Goal: Information Seeking & Learning: Learn about a topic

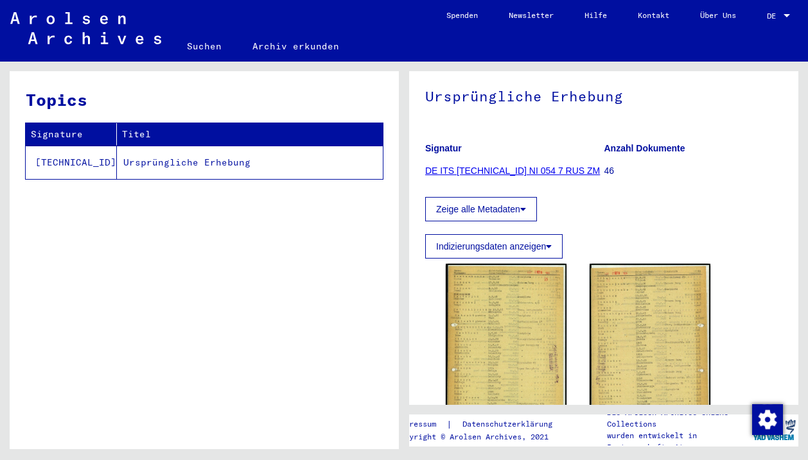
scroll to position [181, 0]
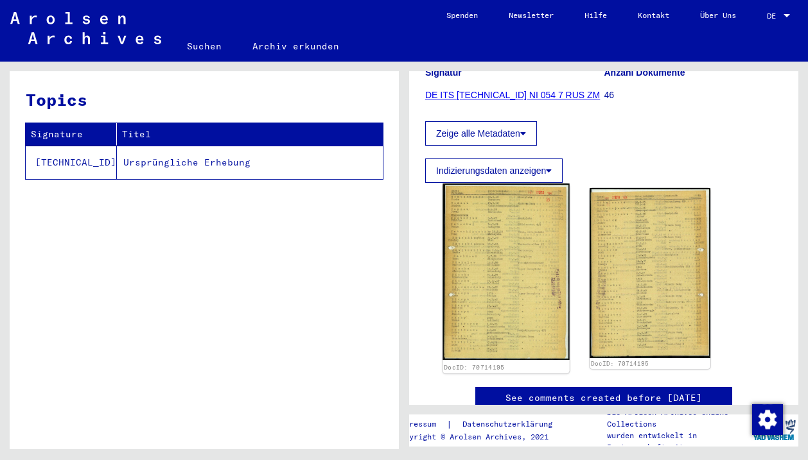
click at [532, 239] on img at bounding box center [505, 272] width 126 height 177
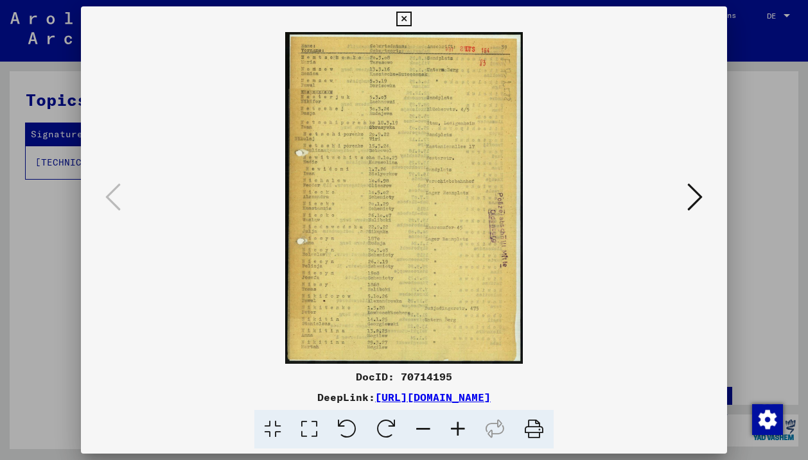
click at [465, 426] on icon at bounding box center [457, 429] width 35 height 39
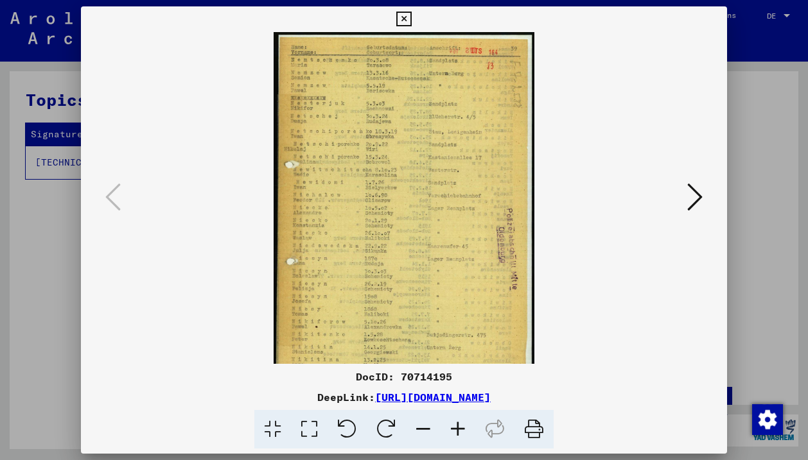
click at [465, 426] on icon at bounding box center [457, 429] width 35 height 39
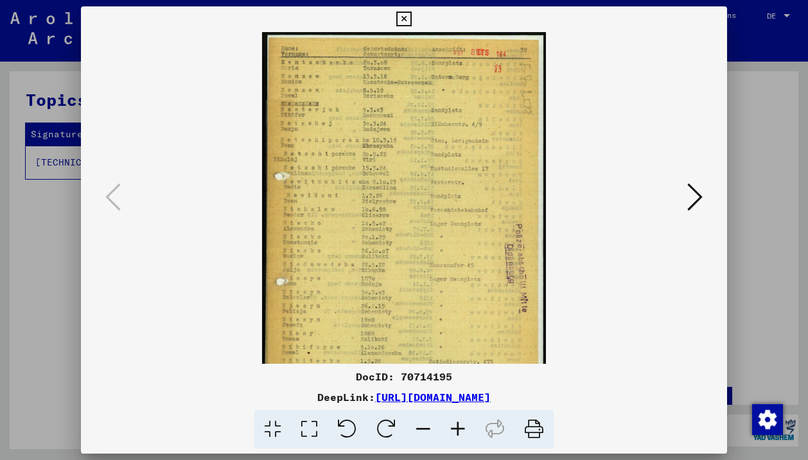
click at [465, 426] on icon at bounding box center [457, 429] width 35 height 39
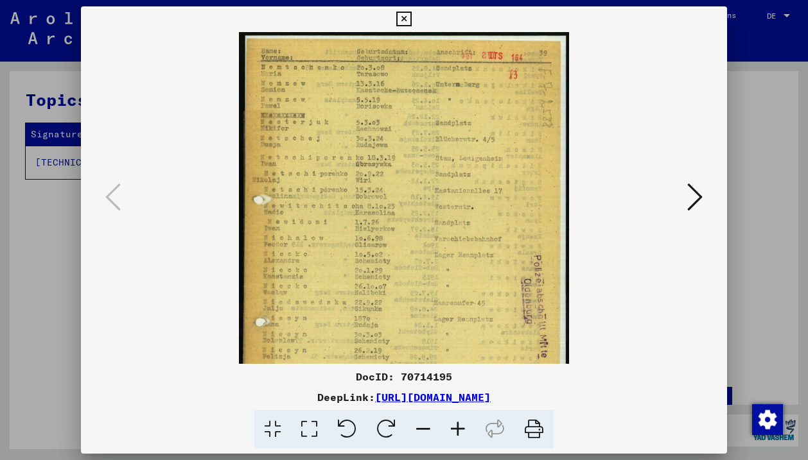
click at [465, 426] on icon at bounding box center [457, 429] width 35 height 39
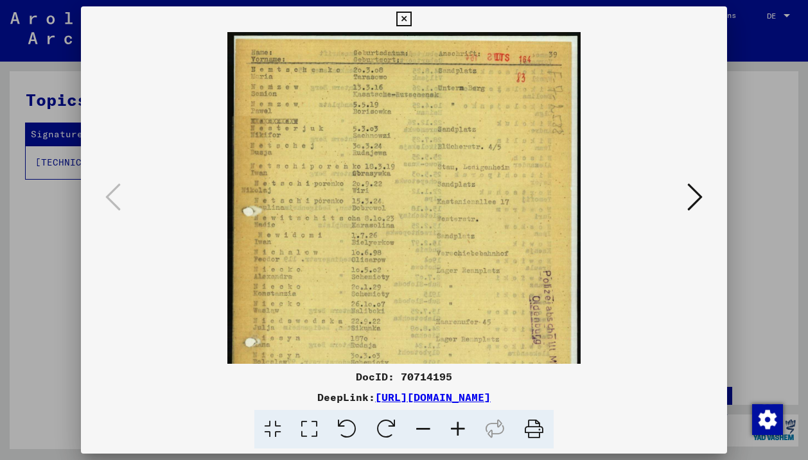
click at [465, 426] on icon at bounding box center [457, 429] width 35 height 39
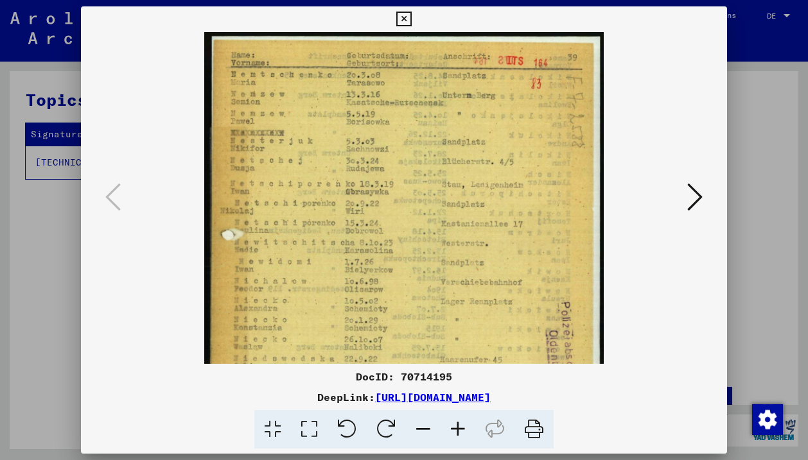
click at [465, 426] on icon at bounding box center [457, 429] width 35 height 39
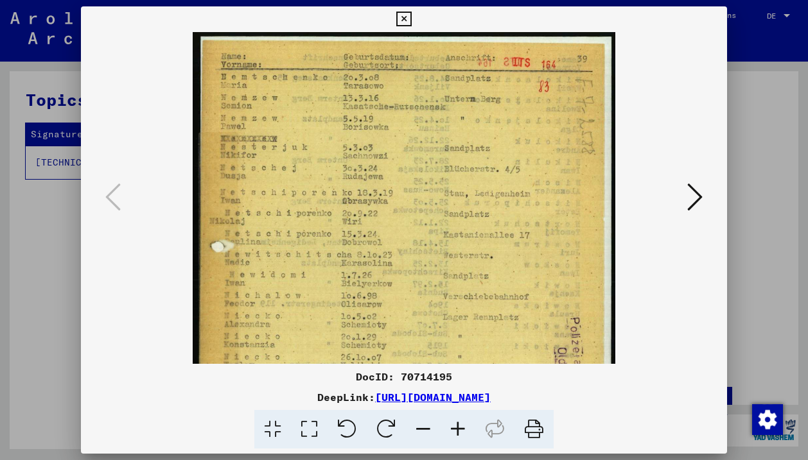
click at [465, 426] on icon at bounding box center [457, 429] width 35 height 39
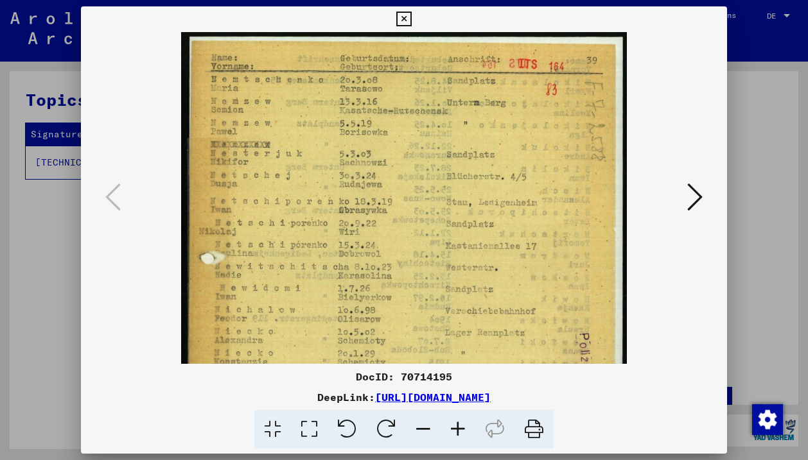
click at [465, 426] on icon at bounding box center [457, 429] width 35 height 39
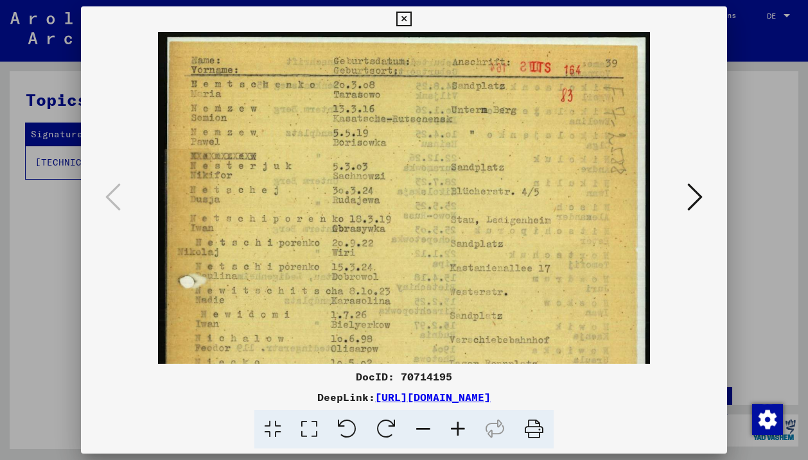
click at [465, 426] on icon at bounding box center [457, 429] width 35 height 39
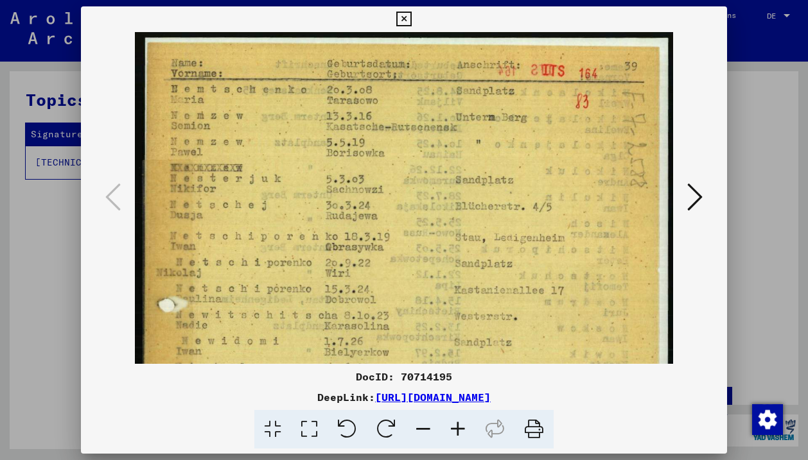
click at [465, 426] on icon at bounding box center [457, 429] width 35 height 39
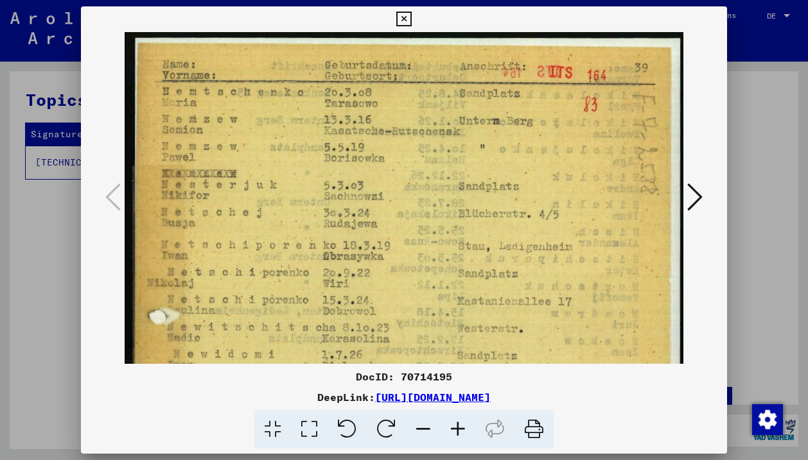
click at [465, 426] on icon at bounding box center [457, 429] width 35 height 39
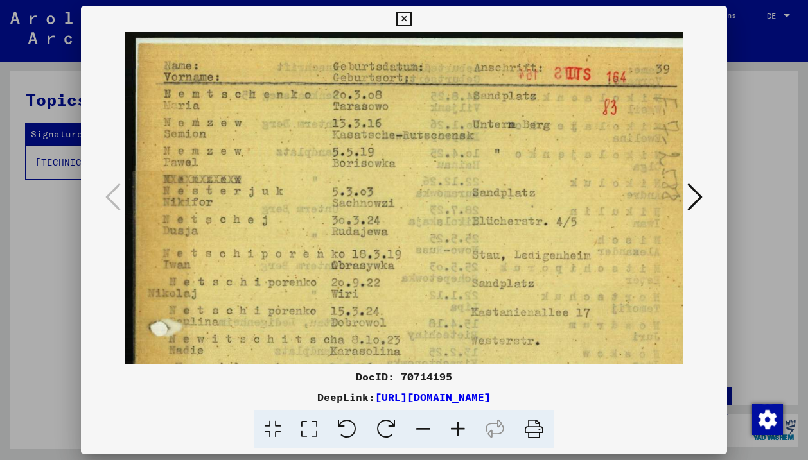
click at [465, 426] on icon at bounding box center [457, 429] width 35 height 39
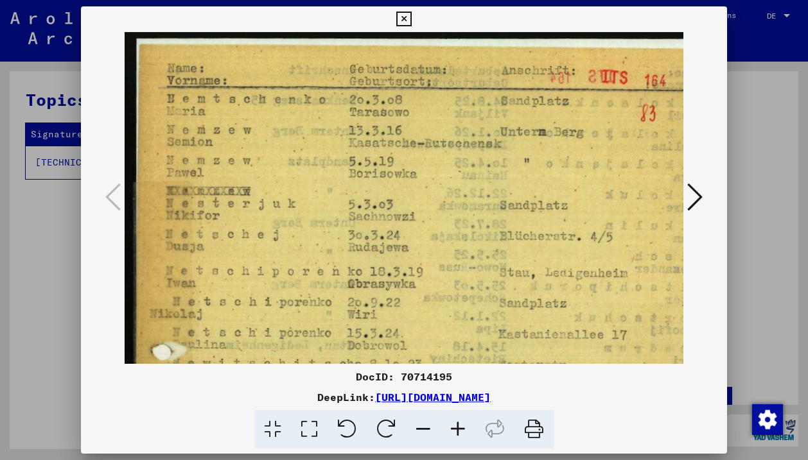
click at [465, 426] on icon at bounding box center [457, 429] width 35 height 39
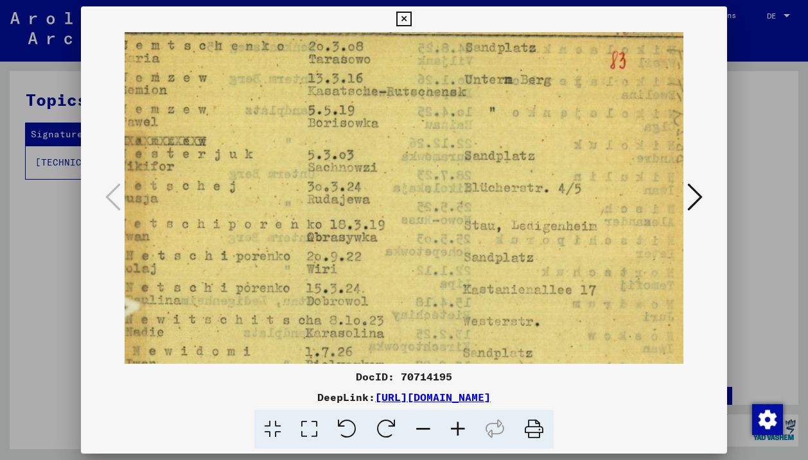
drag, startPoint x: 502, startPoint y: 311, endPoint x: 453, endPoint y: 255, distance: 74.6
click at [453, 255] on img at bounding box center [402, 431] width 653 height 910
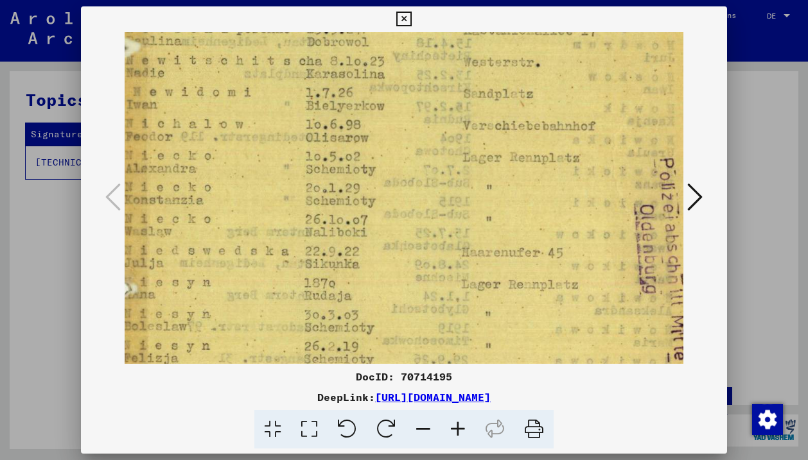
drag, startPoint x: 512, startPoint y: 291, endPoint x: 513, endPoint y: 31, distance: 260.0
click at [513, 31] on div "DocID: 70714195 DeepLink: [URL][DOMAIN_NAME]" at bounding box center [404, 227] width 646 height 443
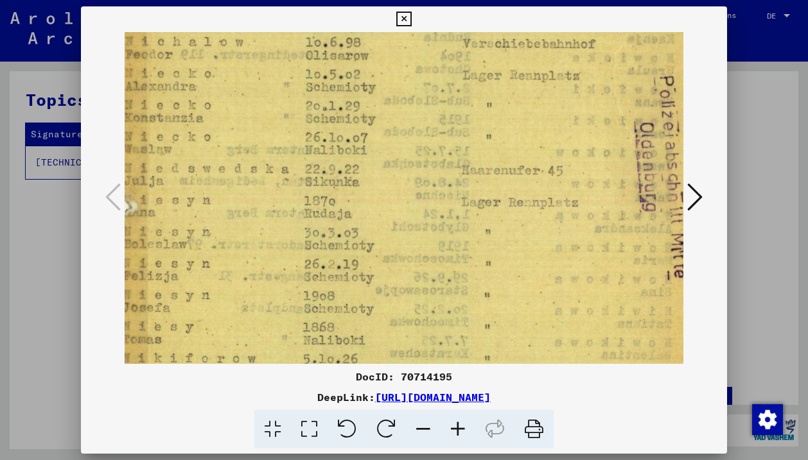
drag, startPoint x: 529, startPoint y: 241, endPoint x: 528, endPoint y: 161, distance: 80.3
click at [528, 161] on img at bounding box center [402, 90] width 653 height 910
click at [462, 243] on img at bounding box center [402, 90] width 653 height 910
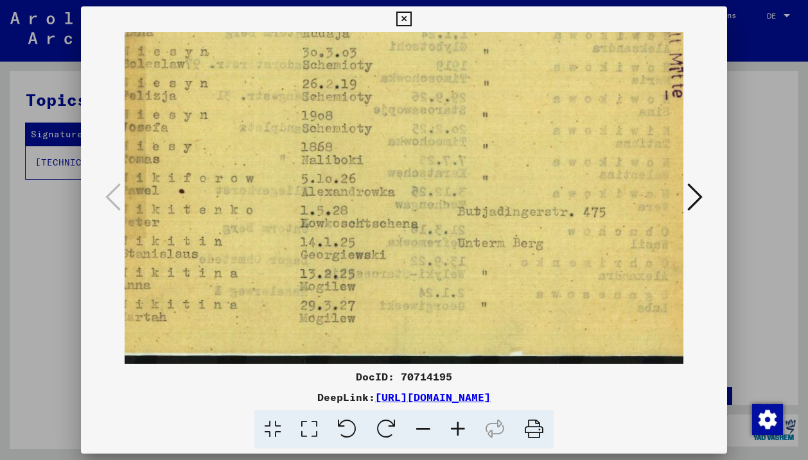
drag, startPoint x: 462, startPoint y: 243, endPoint x: 459, endPoint y: 30, distance: 213.2
click at [460, 30] on div "DocID: 70714195 DeepLink: [URL][DOMAIN_NAME]" at bounding box center [404, 227] width 646 height 443
click at [709, 195] on div at bounding box center [404, 198] width 646 height 332
click at [697, 193] on icon at bounding box center [694, 197] width 15 height 31
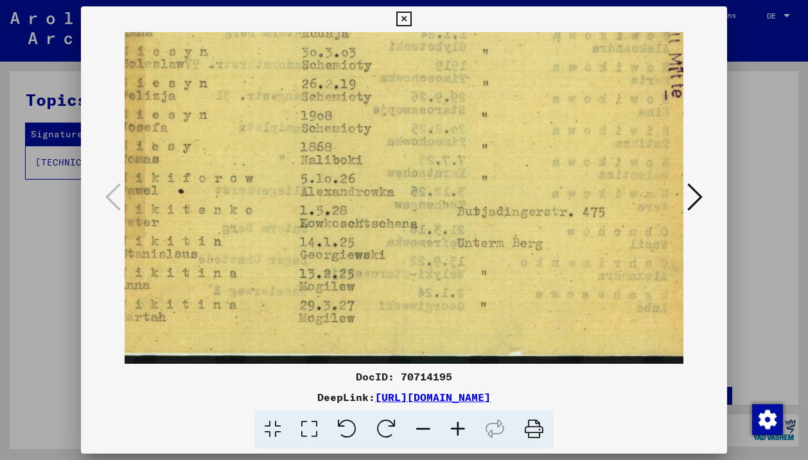
scroll to position [0, 0]
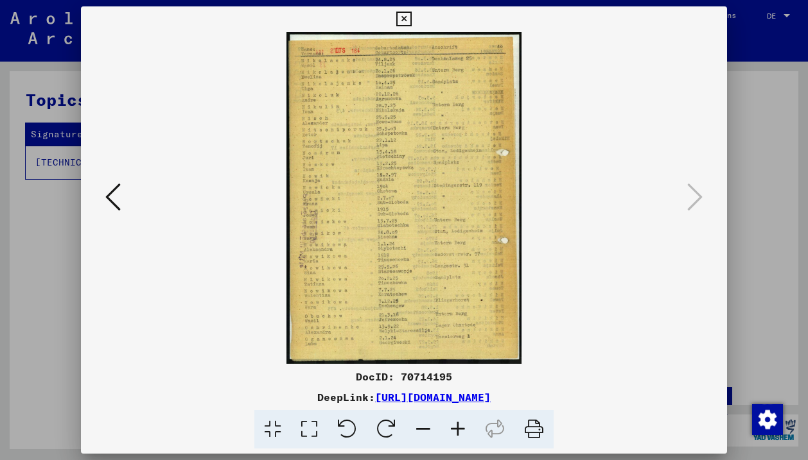
click at [458, 416] on icon at bounding box center [457, 429] width 35 height 39
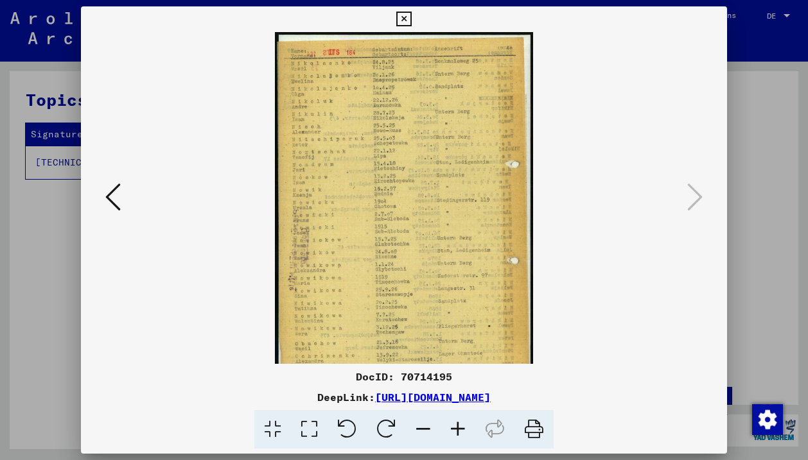
click at [458, 416] on icon at bounding box center [457, 429] width 35 height 39
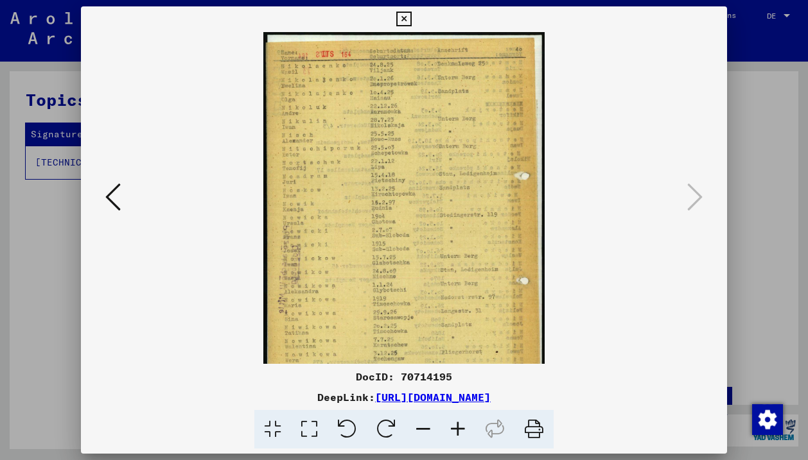
click at [458, 416] on icon at bounding box center [457, 429] width 35 height 39
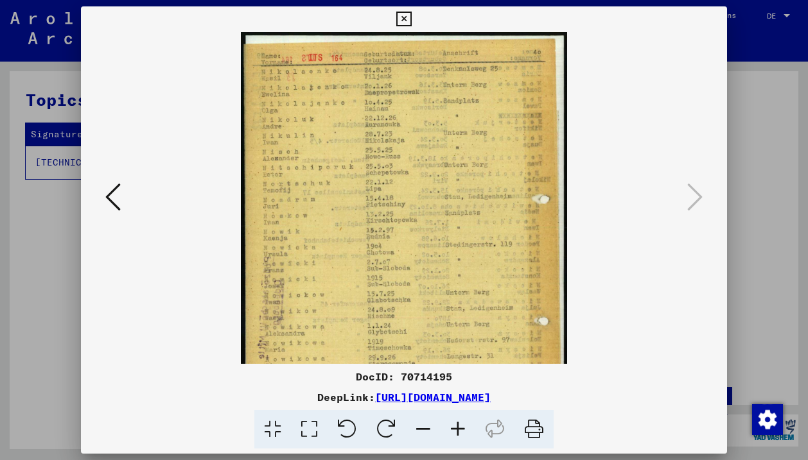
click at [458, 416] on icon at bounding box center [457, 429] width 35 height 39
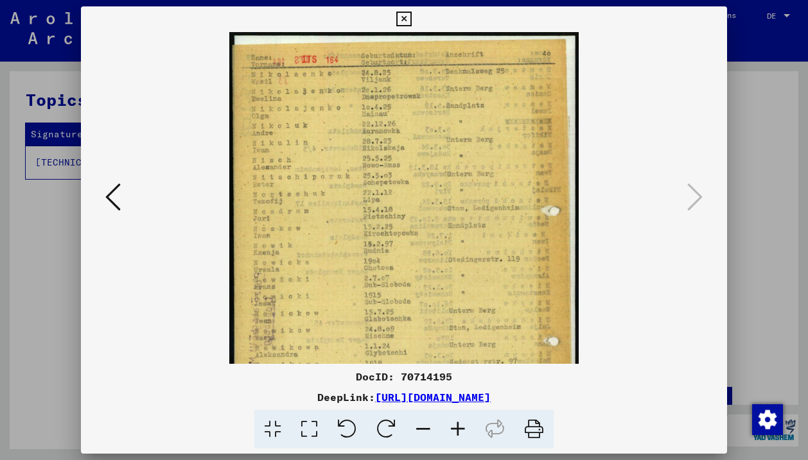
click at [458, 416] on icon at bounding box center [457, 429] width 35 height 39
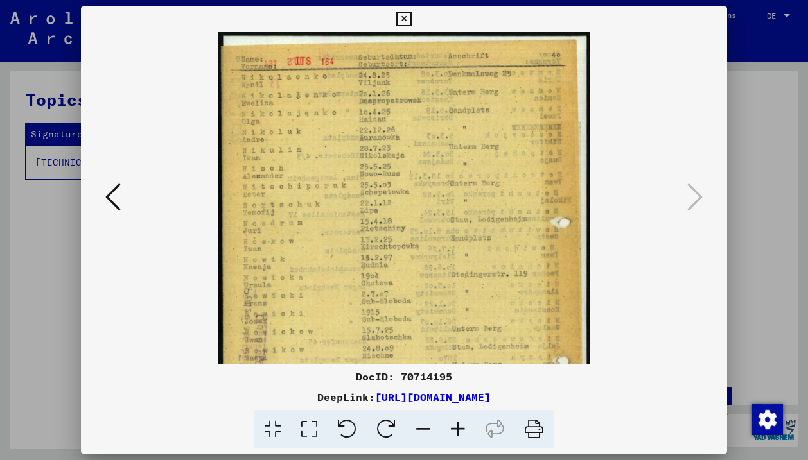
click at [458, 416] on icon at bounding box center [457, 429] width 35 height 39
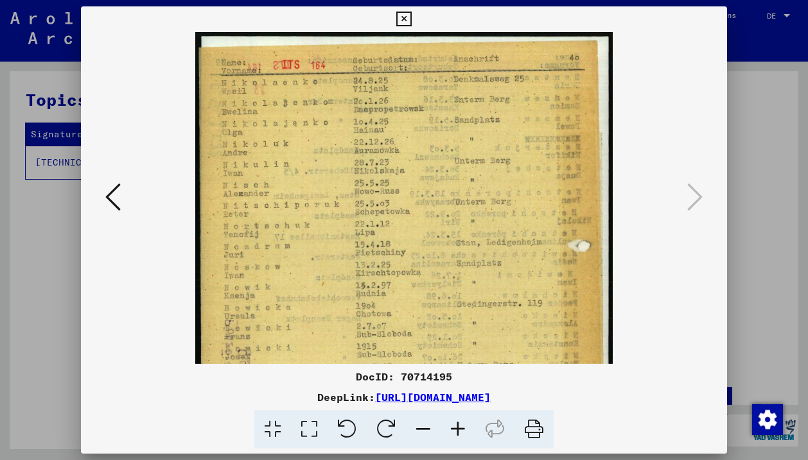
click at [458, 416] on icon at bounding box center [457, 429] width 35 height 39
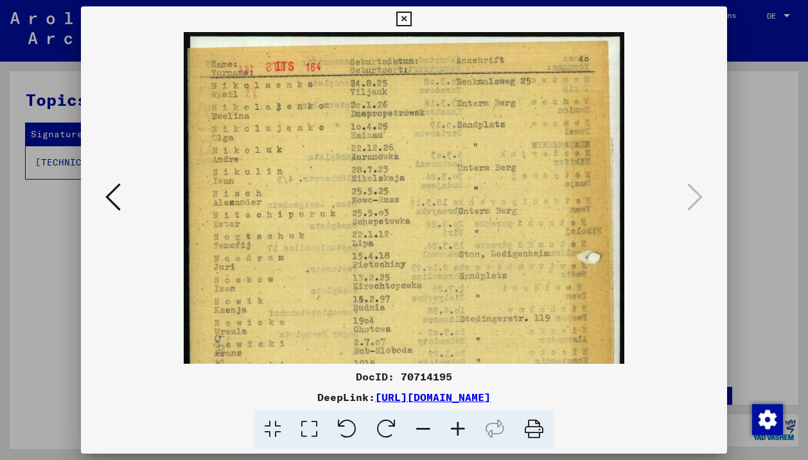
click at [458, 416] on icon at bounding box center [457, 429] width 35 height 39
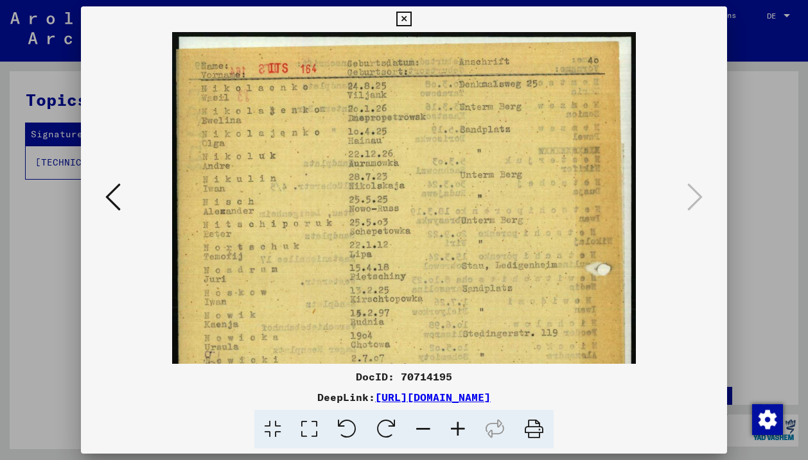
click at [458, 416] on icon at bounding box center [457, 429] width 35 height 39
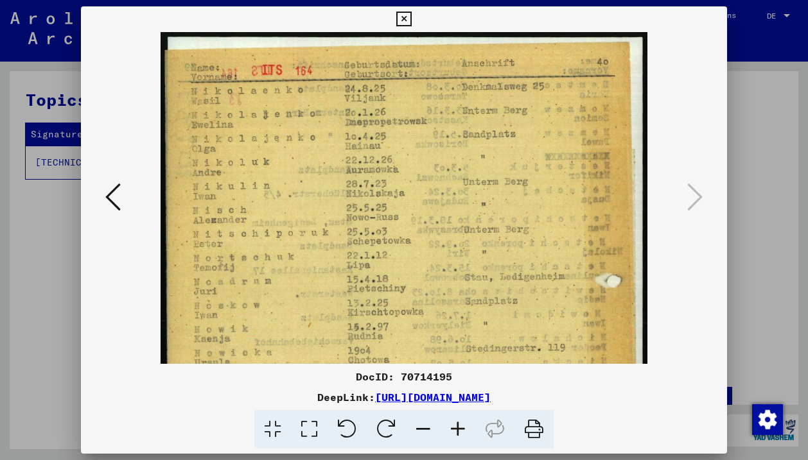
click at [458, 416] on icon at bounding box center [457, 429] width 35 height 39
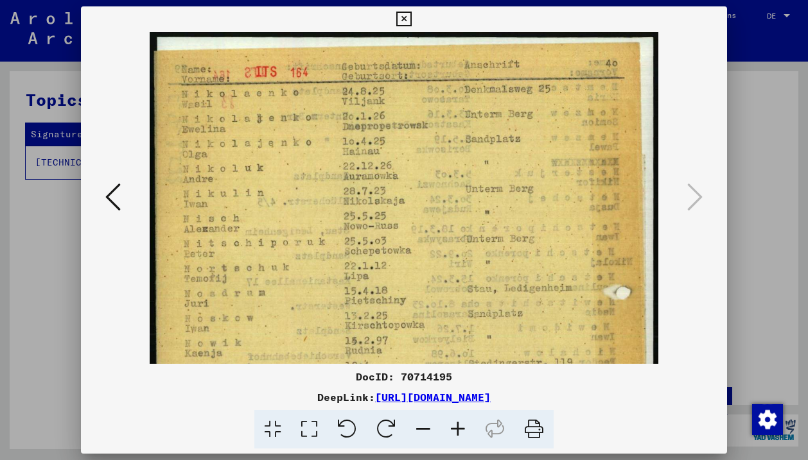
click at [458, 416] on icon at bounding box center [457, 429] width 35 height 39
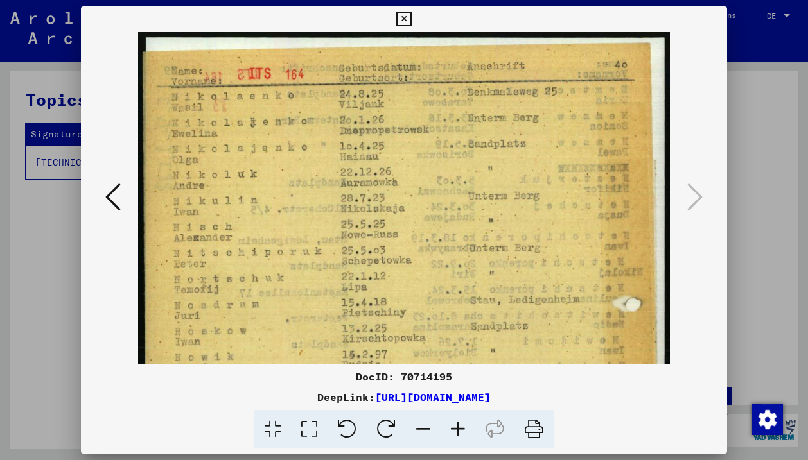
click at [458, 416] on icon at bounding box center [457, 429] width 35 height 39
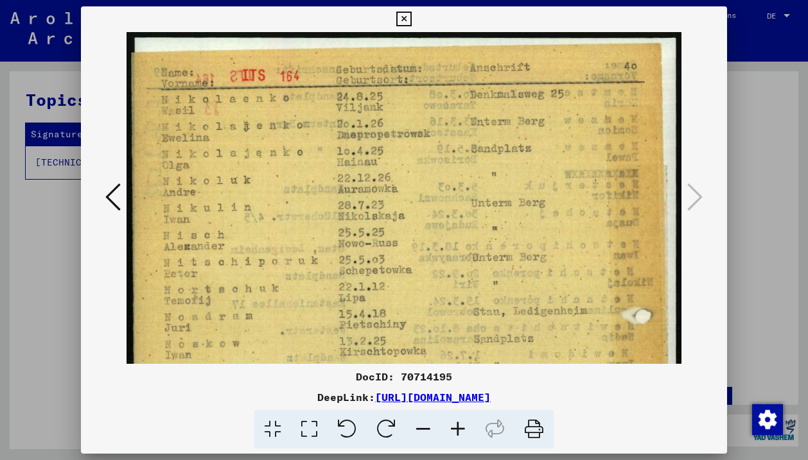
click at [458, 416] on icon at bounding box center [457, 429] width 35 height 39
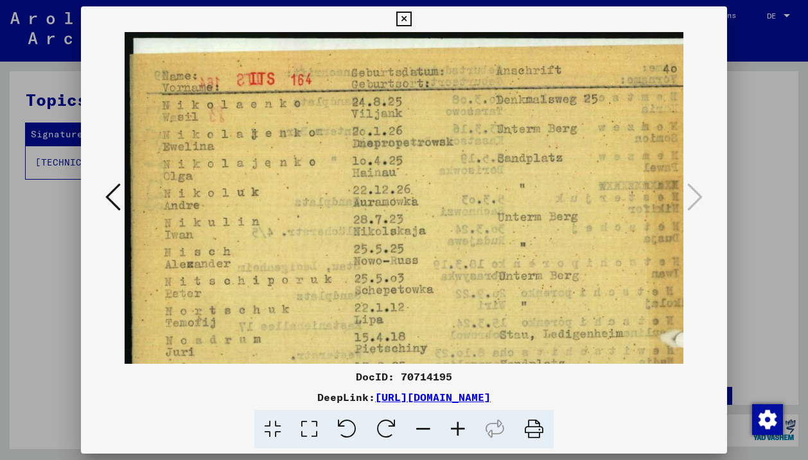
click at [458, 416] on icon at bounding box center [457, 429] width 35 height 39
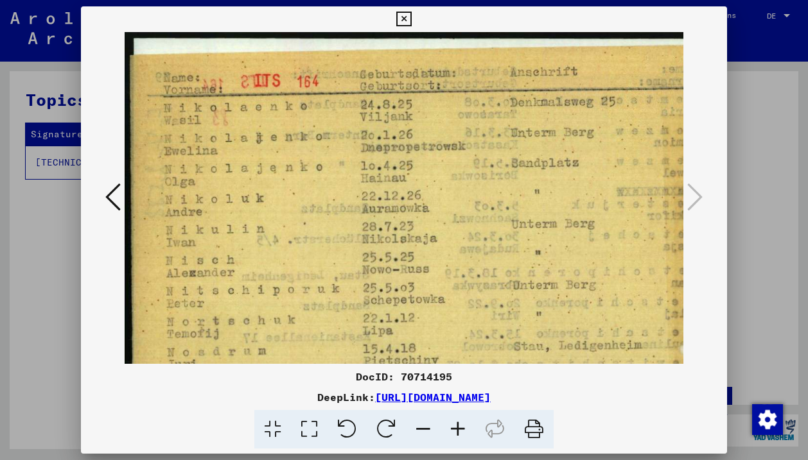
click at [458, 416] on icon at bounding box center [457, 429] width 35 height 39
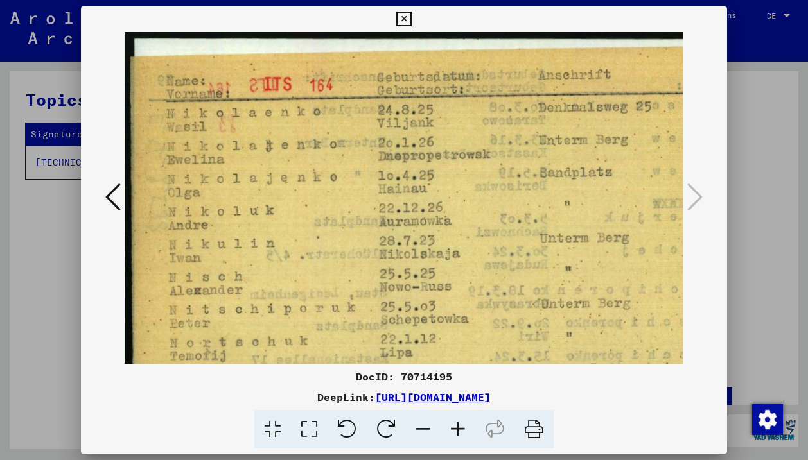
click at [458, 416] on icon at bounding box center [457, 429] width 35 height 39
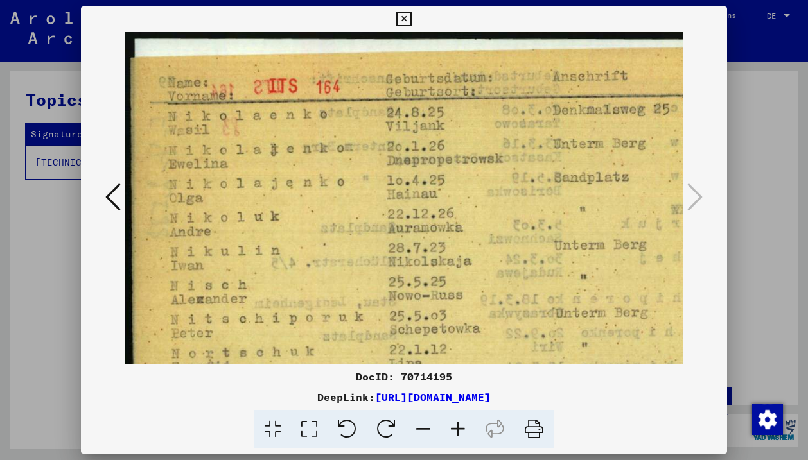
click at [458, 416] on icon at bounding box center [457, 429] width 35 height 39
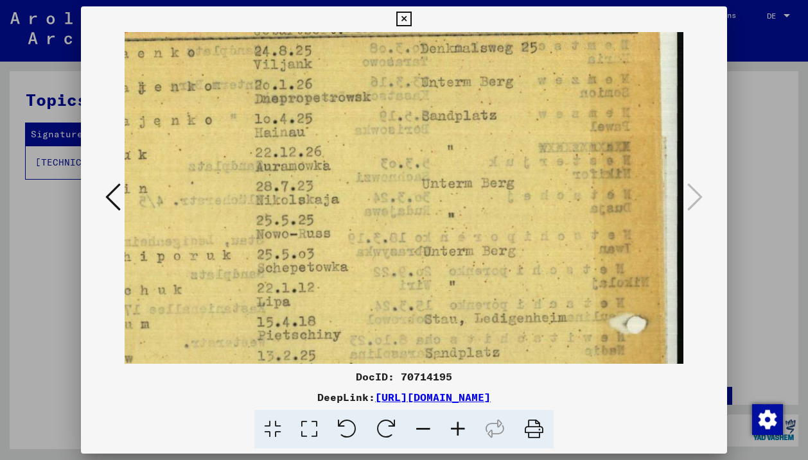
scroll to position [64, 129]
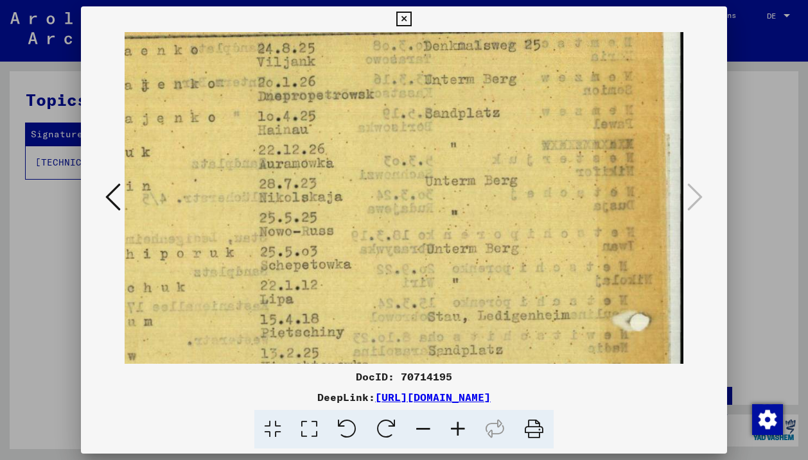
drag, startPoint x: 521, startPoint y: 248, endPoint x: 393, endPoint y: 186, distance: 143.0
click at [392, 184] on img at bounding box center [341, 455] width 691 height 974
click at [444, 314] on img at bounding box center [341, 455] width 691 height 974
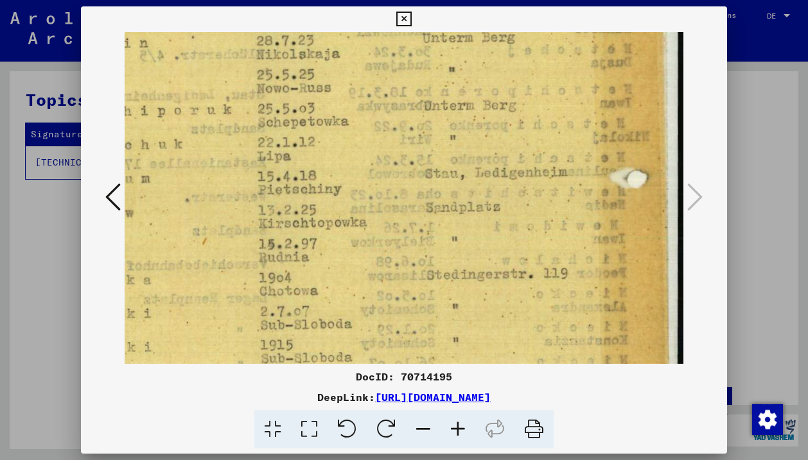
scroll to position [213, 132]
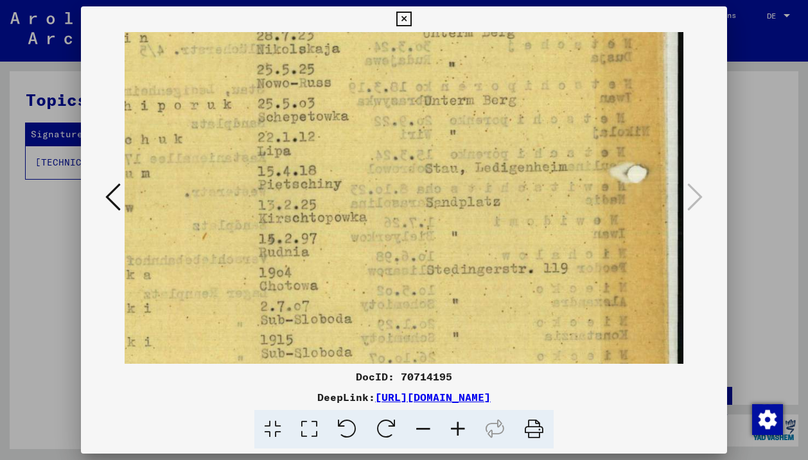
drag, startPoint x: 444, startPoint y: 314, endPoint x: 441, endPoint y: 166, distance: 148.3
click at [441, 166] on img at bounding box center [338, 307] width 691 height 974
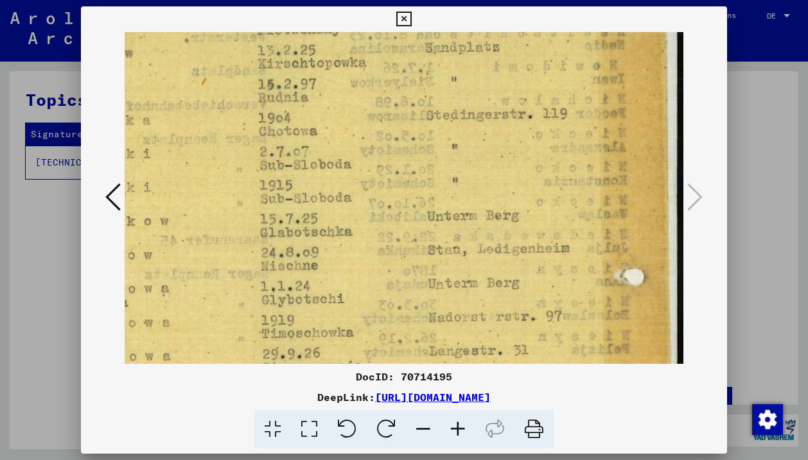
drag, startPoint x: 448, startPoint y: 280, endPoint x: 446, endPoint y: 121, distance: 158.6
click at [446, 116] on img at bounding box center [337, 152] width 691 height 974
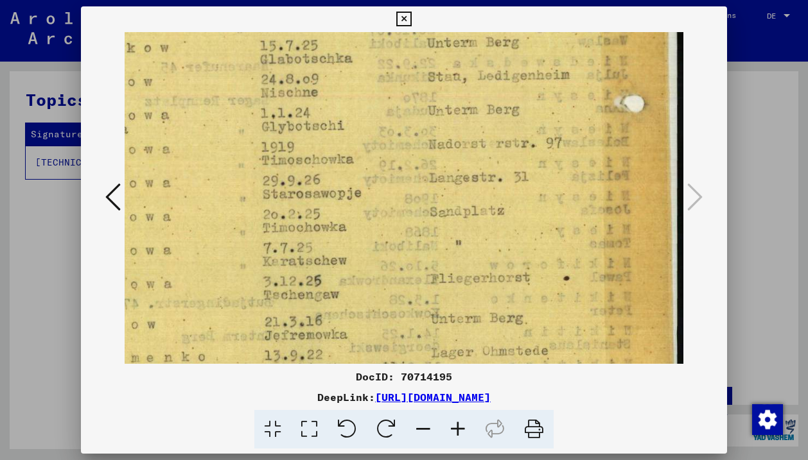
drag, startPoint x: 467, startPoint y: 269, endPoint x: 458, endPoint y: 107, distance: 162.6
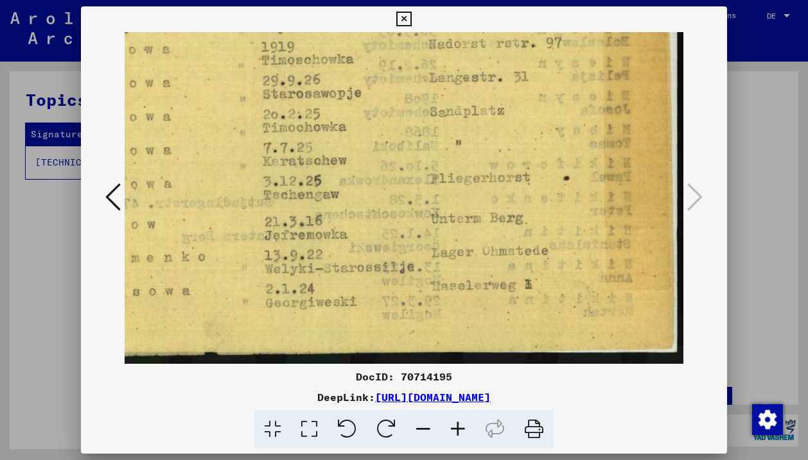
drag, startPoint x: 517, startPoint y: 319, endPoint x: 517, endPoint y: 227, distance: 91.8
